Goal: Information Seeking & Learning: Understand process/instructions

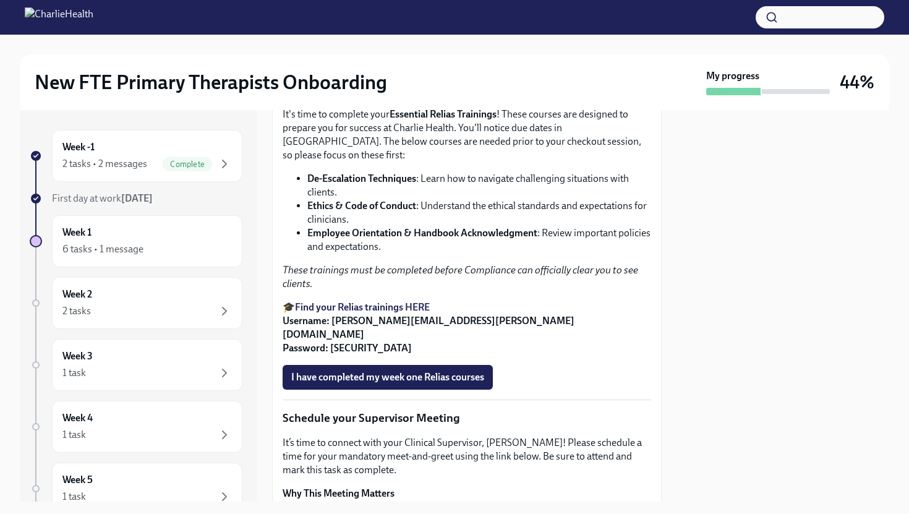
scroll to position [775, 0]
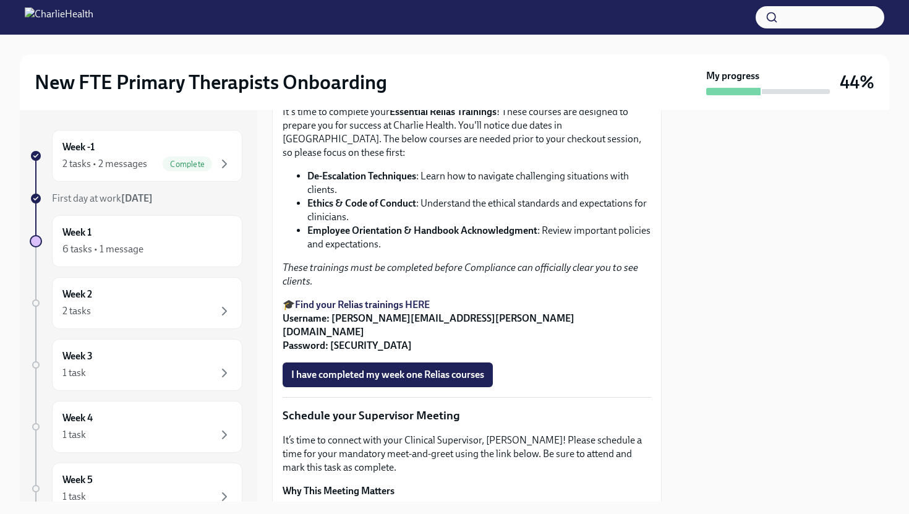
click at [488, 352] on p "🎓 Find your Relias trainings HERE Username: [EMAIL_ADDRESS][DOMAIN_NAME] Passwo…" at bounding box center [467, 325] width 369 height 54
drag, startPoint x: 488, startPoint y: 424, endPoint x: 334, endPoint y: 428, distance: 154.0
click at [334, 352] on p "🎓 Find your Relias trainings HERE Username: [EMAIL_ADDRESS][DOMAIN_NAME] Passwo…" at bounding box center [467, 325] width 369 height 54
copy strong "[EMAIL_ADDRESS][DOMAIN_NAME]"
drag, startPoint x: 365, startPoint y: 438, endPoint x: 330, endPoint y: 440, distance: 35.9
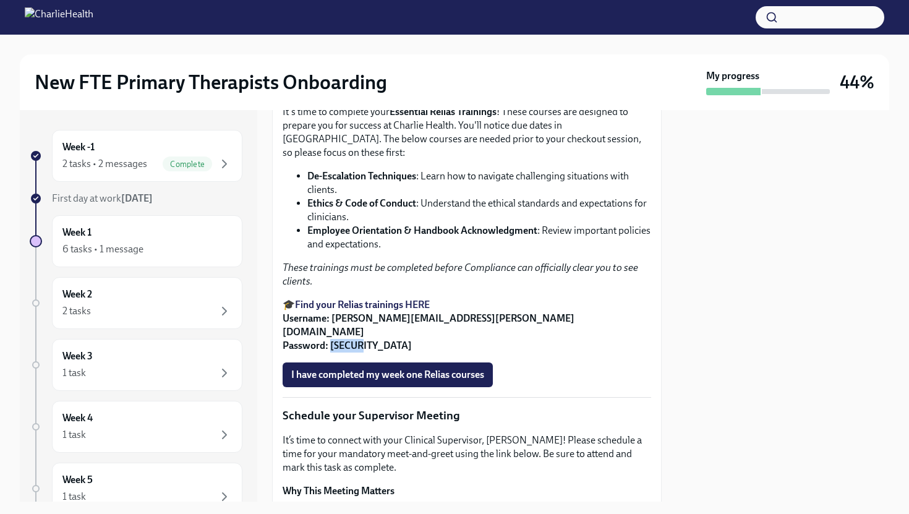
click at [330, 352] on p "🎓 Find your Relias trainings HERE Username: [EMAIL_ADDRESS][DOMAIN_NAME] Passwo…" at bounding box center [467, 325] width 369 height 54
copy strong "ch1234"
drag, startPoint x: 417, startPoint y: 284, endPoint x: 309, endPoint y: 286, distance: 108.8
click at [309, 182] on strong "De-Escalation Techniques" at bounding box center [361, 176] width 109 height 12
copy strong "De-Escalation Techniques"
